Goal: Task Accomplishment & Management: Use online tool/utility

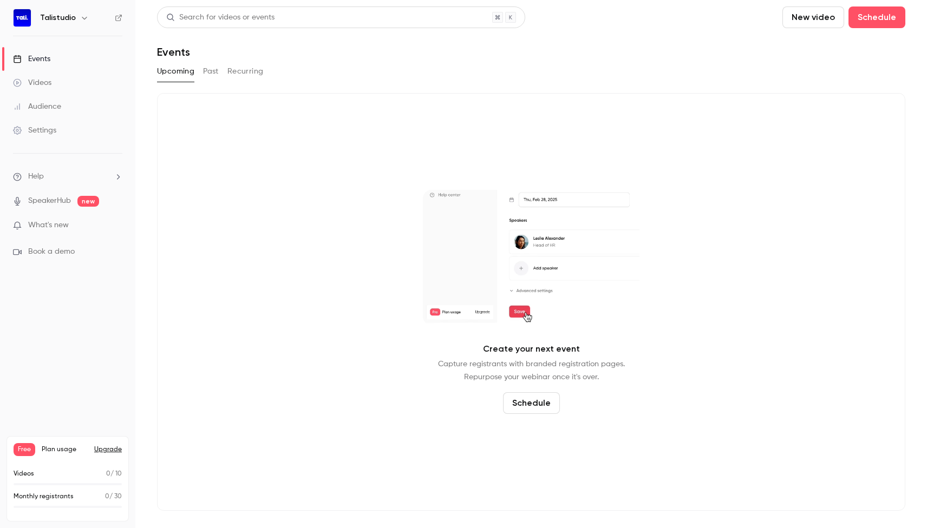
click at [827, 23] on button "New video" at bounding box center [813, 17] width 62 height 22
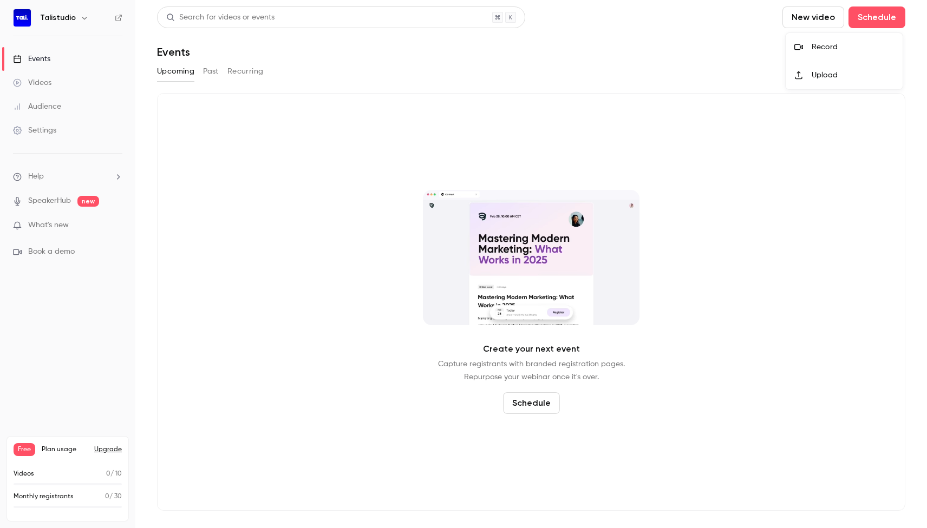
click at [884, 24] on div at bounding box center [463, 264] width 927 height 528
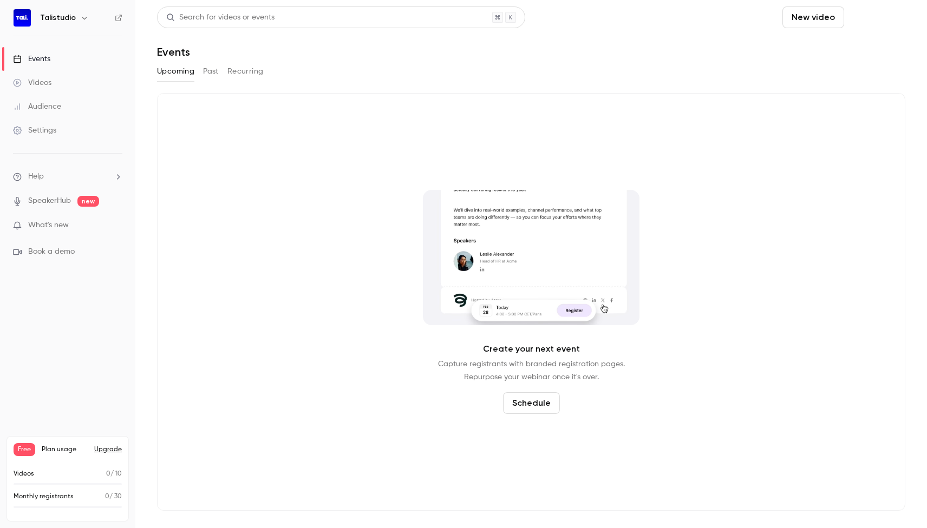
click at [884, 21] on button "Schedule" at bounding box center [876, 17] width 57 height 22
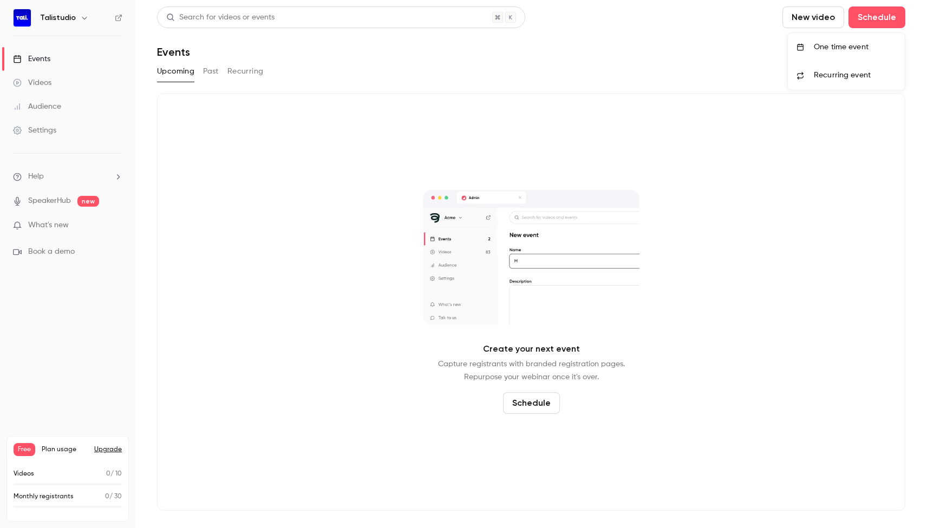
click at [857, 49] on div "One time event" at bounding box center [855, 47] width 82 height 11
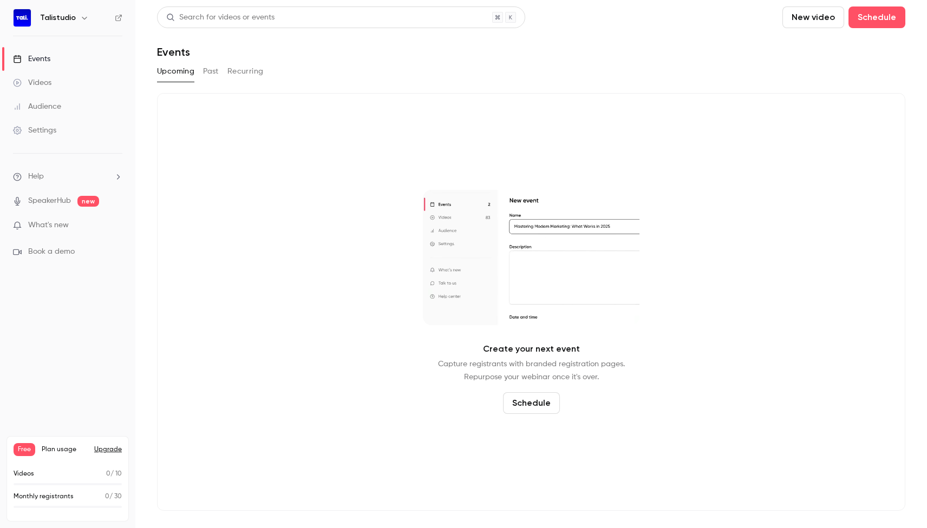
click at [818, 17] on button "New video" at bounding box center [813, 17] width 62 height 22
click at [821, 53] on li "Record" at bounding box center [844, 47] width 117 height 28
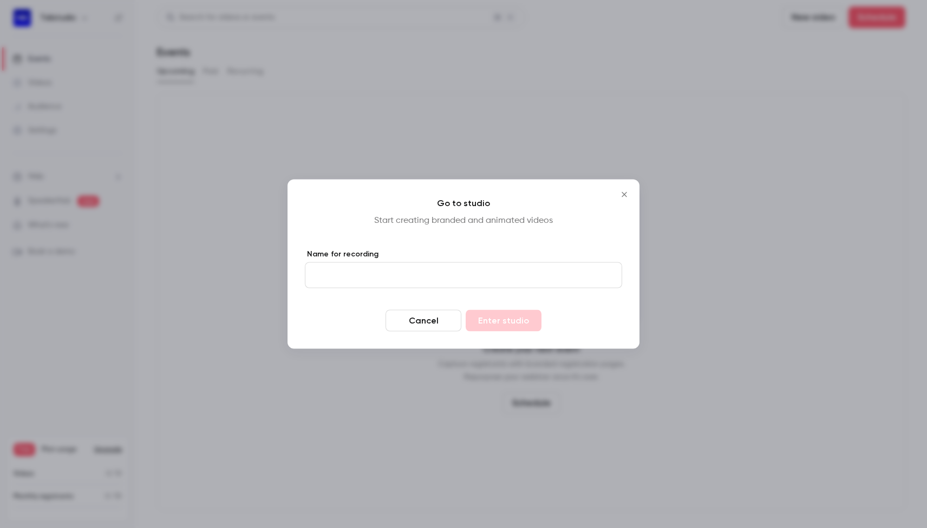
click at [384, 276] on input "Name for recording" at bounding box center [463, 276] width 317 height 26
type input "****"
click at [481, 319] on button "Enter studio" at bounding box center [504, 321] width 76 height 22
